Goal: Find specific page/section: Find specific page/section

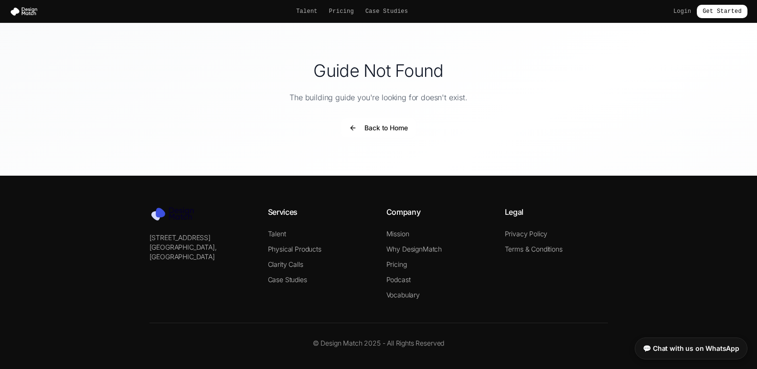
click at [349, 127] on button "Back to Home" at bounding box center [378, 127] width 74 height 19
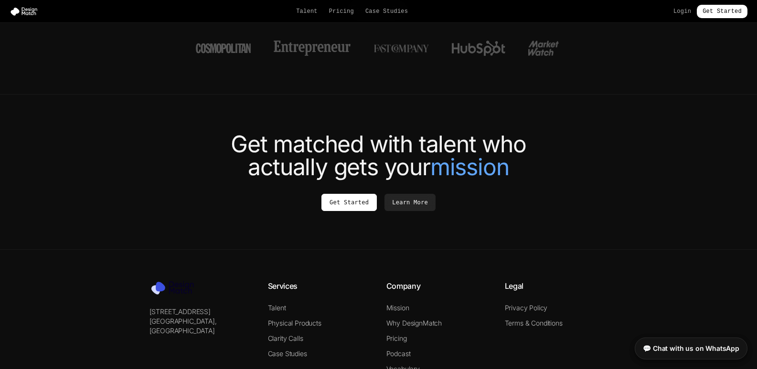
scroll to position [3620, 0]
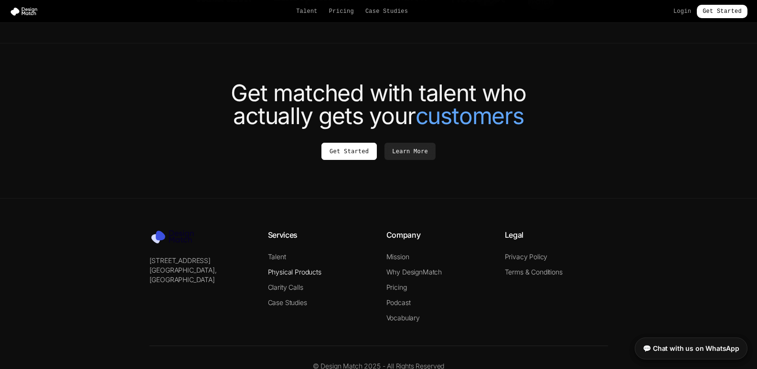
click at [277, 268] on link "Physical Products" at bounding box center [294, 272] width 53 height 8
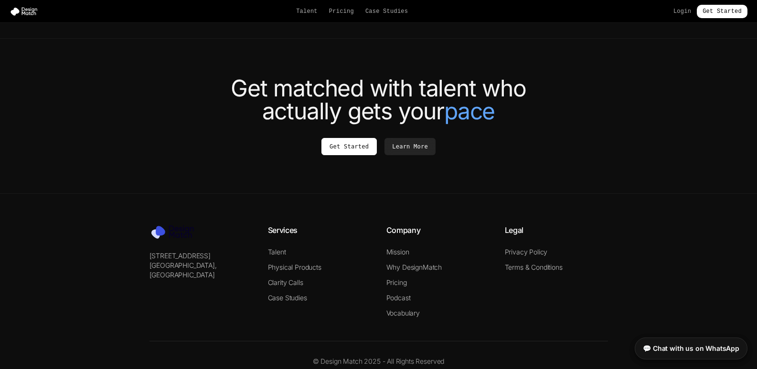
scroll to position [2439, 0]
